Goal: Transaction & Acquisition: Purchase product/service

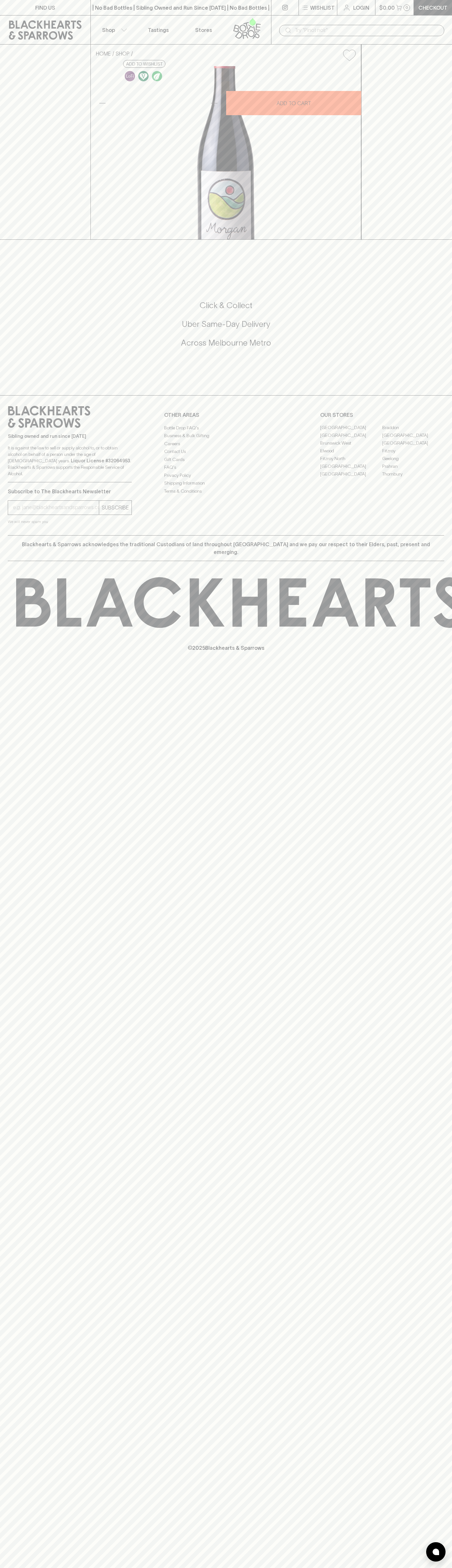
click at [106, 24] on button "Shop" at bounding box center [113, 30] width 45 height 29
click at [426, 1133] on div at bounding box center [226, 784] width 452 height 1568
click at [53, 1568] on html "FIND US | No Bad Bottles | Sibling Owned and Run Since [DATE] | No Bad Bottles …" at bounding box center [226, 784] width 452 height 1568
click at [12, 677] on div at bounding box center [226, 784] width 452 height 1568
